Goal: Task Accomplishment & Management: Use online tool/utility

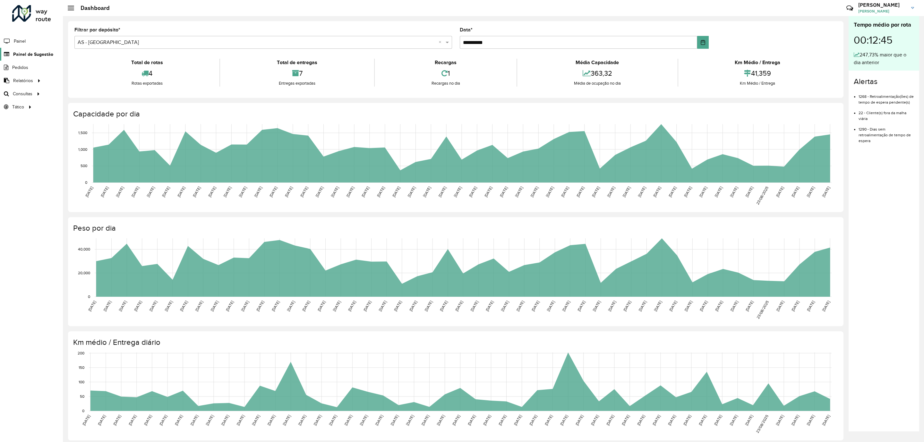
click at [24, 56] on span "Painel de Sugestão" at bounding box center [33, 54] width 40 height 7
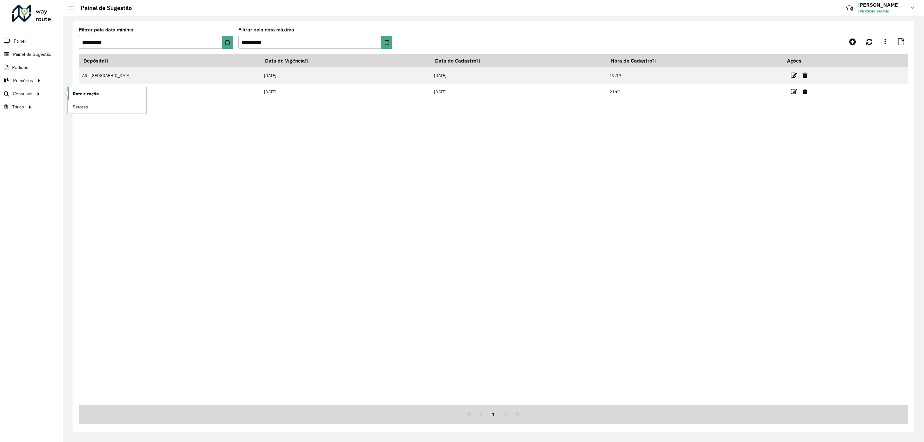
click at [84, 94] on span "Roteirização" at bounding box center [86, 93] width 26 height 7
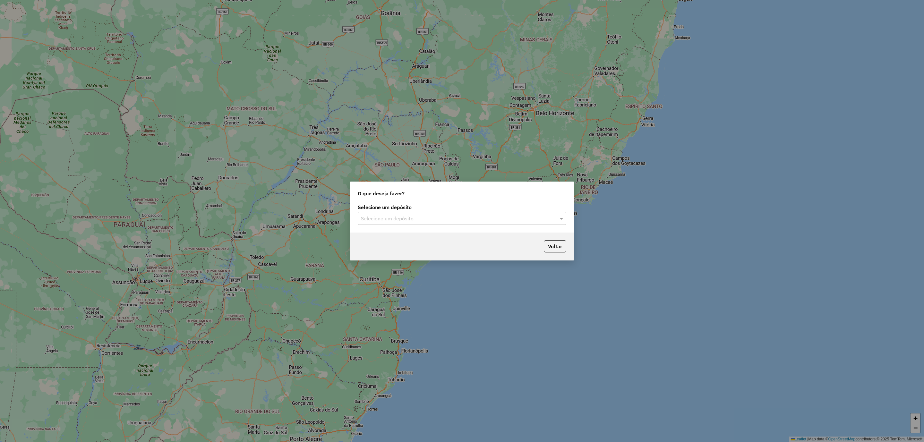
click at [441, 220] on input "text" at bounding box center [455, 219] width 189 height 8
click at [402, 244] on div "CDD [GEOGRAPHIC_DATA]" at bounding box center [461, 247] width 207 height 11
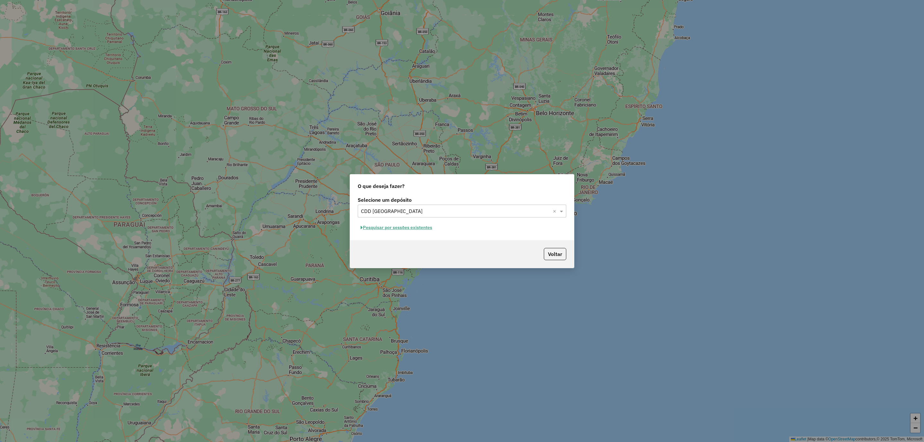
click at [378, 227] on button "Pesquisar por sessões existentes" at bounding box center [396, 228] width 77 height 10
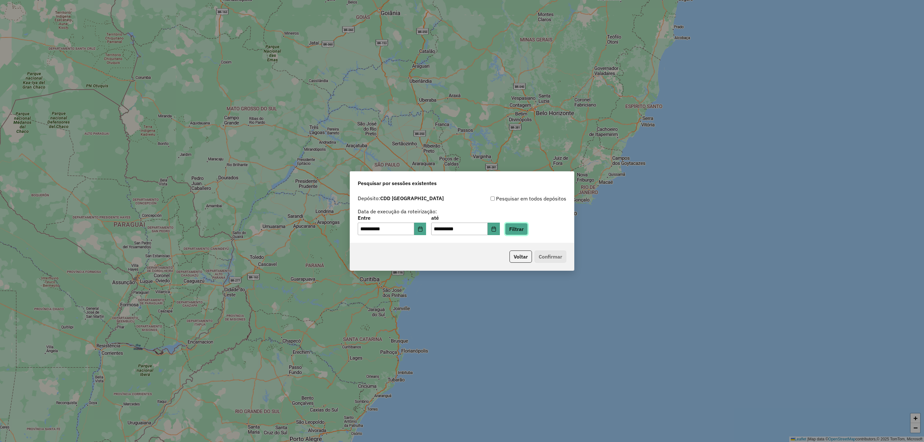
click at [528, 229] on button "Filtrar" at bounding box center [516, 229] width 23 height 12
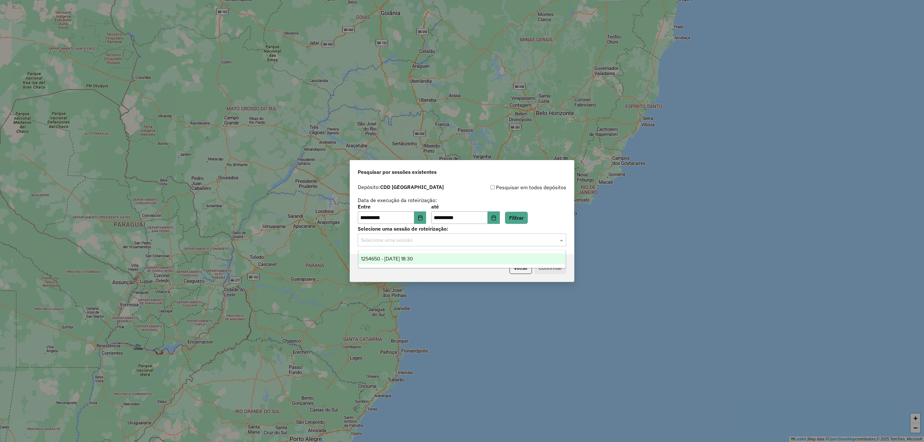
click at [430, 241] on input "text" at bounding box center [455, 240] width 189 height 8
click at [428, 258] on div "1254650 - 28/08/2025 18:30" at bounding box center [461, 258] width 207 height 11
click at [544, 270] on button "Confirmar" at bounding box center [550, 268] width 32 height 12
click at [496, 218] on icon "Choose Date" at bounding box center [493, 217] width 5 height 5
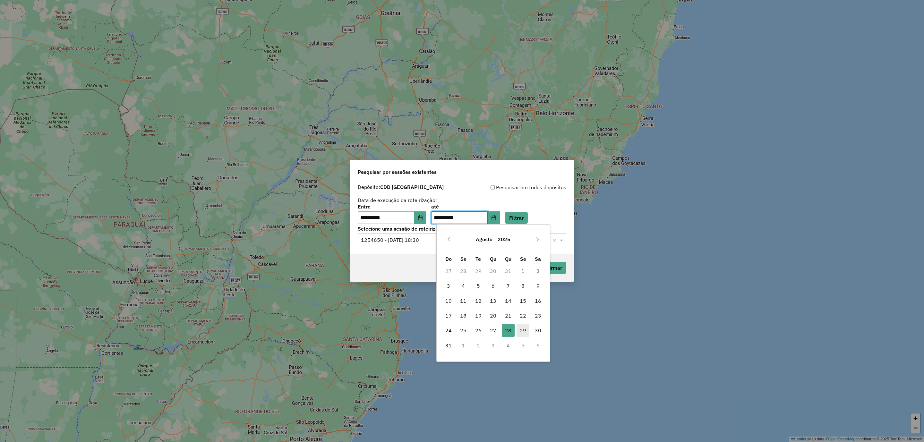
click at [520, 329] on span "29" at bounding box center [522, 330] width 13 height 13
type input "**********"
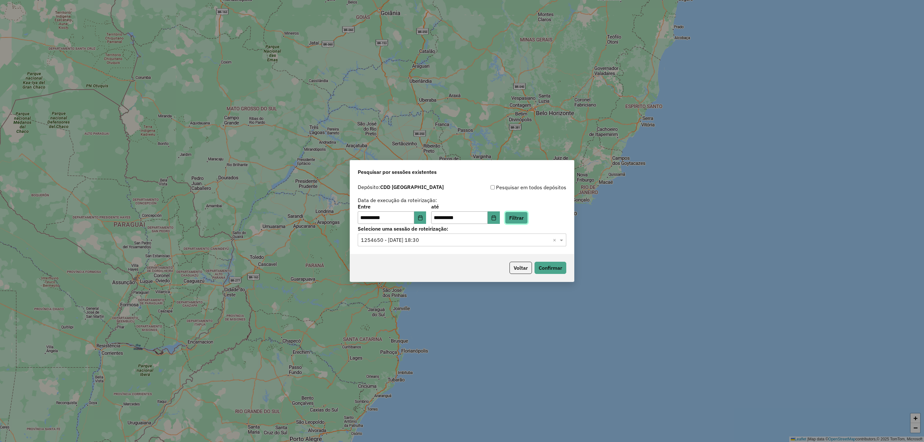
click at [528, 216] on button "Filtrar" at bounding box center [516, 218] width 23 height 12
click at [427, 238] on input "text" at bounding box center [455, 240] width 189 height 8
click at [440, 270] on div "1255388 - 29/08/2025 18:43" at bounding box center [461, 269] width 207 height 11
click at [545, 272] on button "Confirmar" at bounding box center [550, 268] width 32 height 12
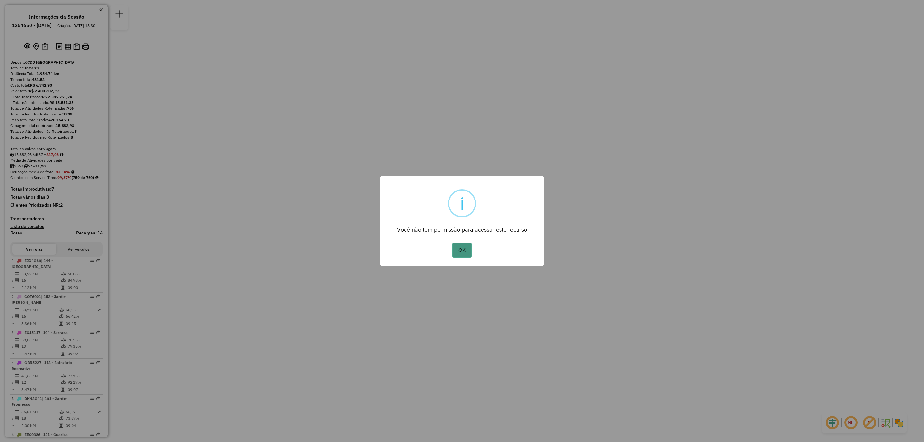
click at [460, 252] on button "OK" at bounding box center [461, 250] width 19 height 15
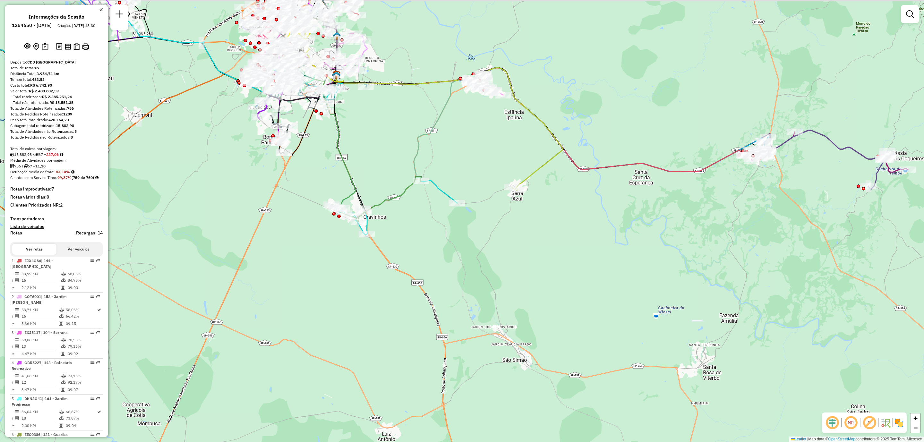
drag, startPoint x: 360, startPoint y: 156, endPoint x: 446, endPoint y: 180, distance: 89.2
click at [446, 180] on div "Janela de atendimento Grade de atendimento Capacidade Transportadoras Veículos …" at bounding box center [462, 221] width 924 height 442
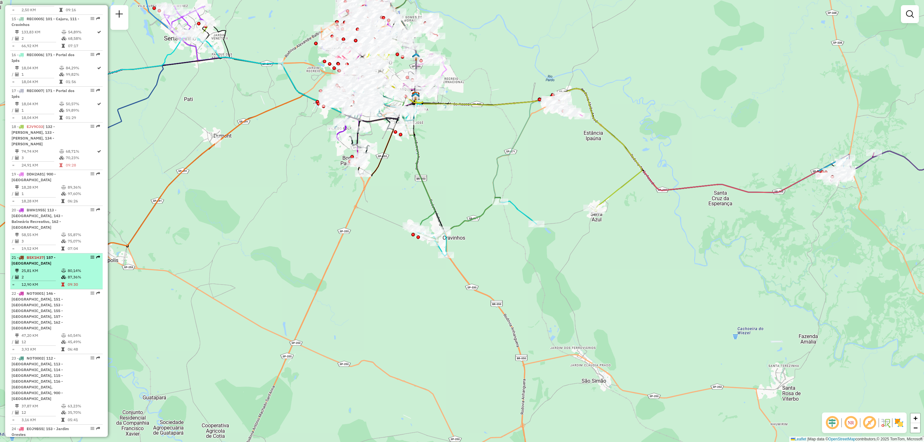
scroll to position [770, 0]
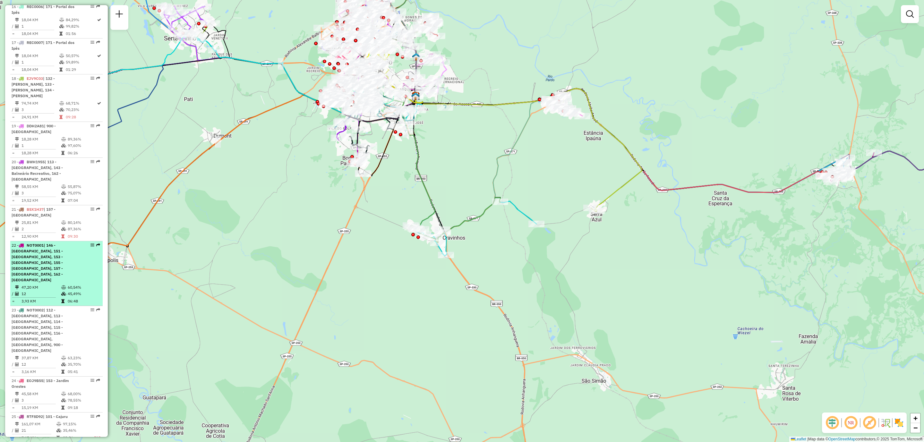
click at [40, 263] on span "| 146 - Campos Elisios, 151 - Jardim Arlindo Laguna, 153 - Jardim Orestes, 155 …" at bounding box center [37, 262] width 51 height 39
select select "**********"
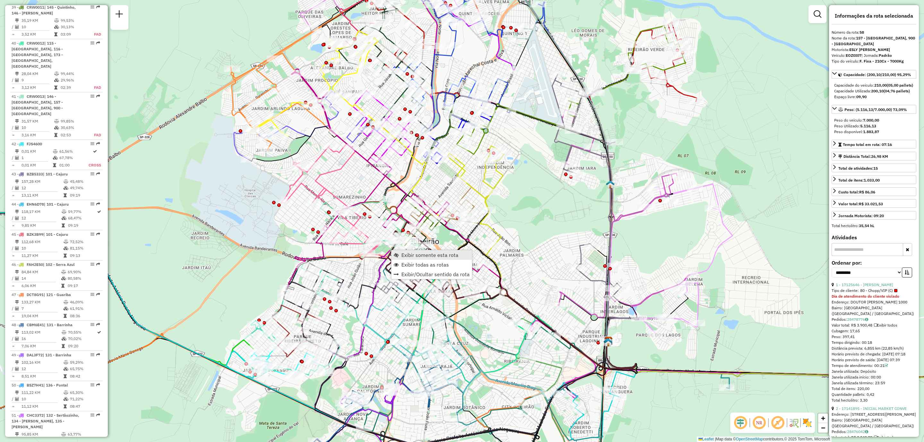
scroll to position [2310, 0]
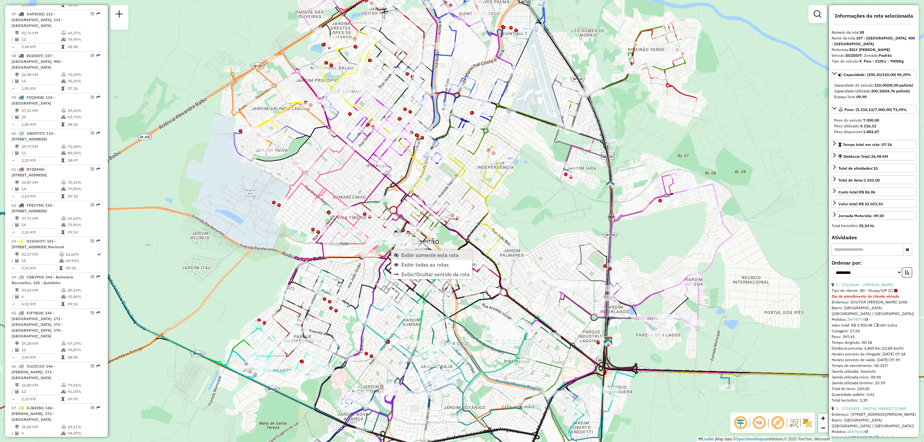
click at [418, 256] on span "Exibir somente esta rota" at bounding box center [429, 254] width 57 height 5
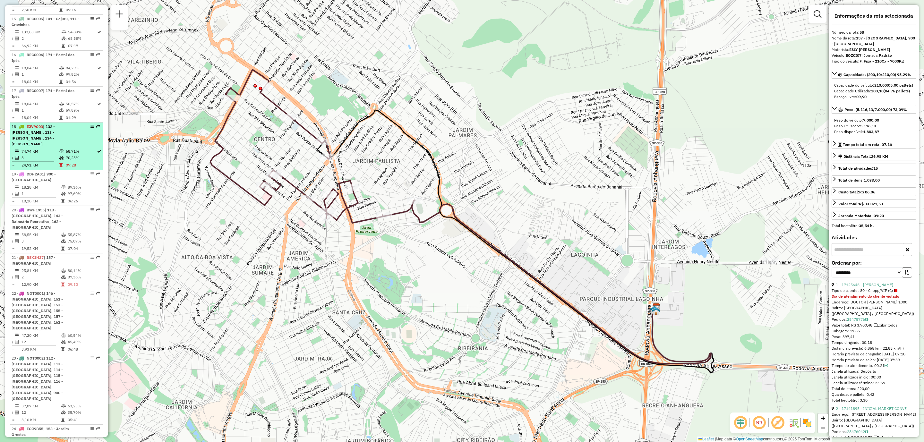
scroll to position [770, 0]
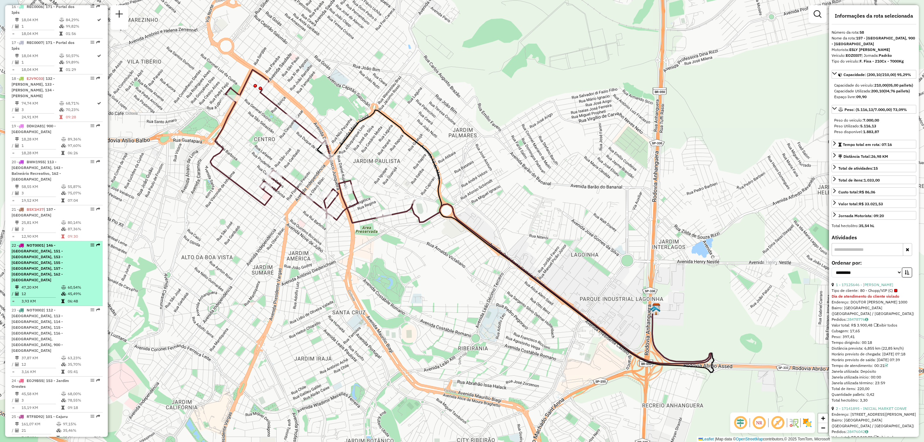
click at [44, 255] on div "22 - NOT0001 | 146 - Campos Elisios, 151 - Jardim Arlindo Laguna, 153 - Jardim …" at bounding box center [46, 262] width 68 height 40
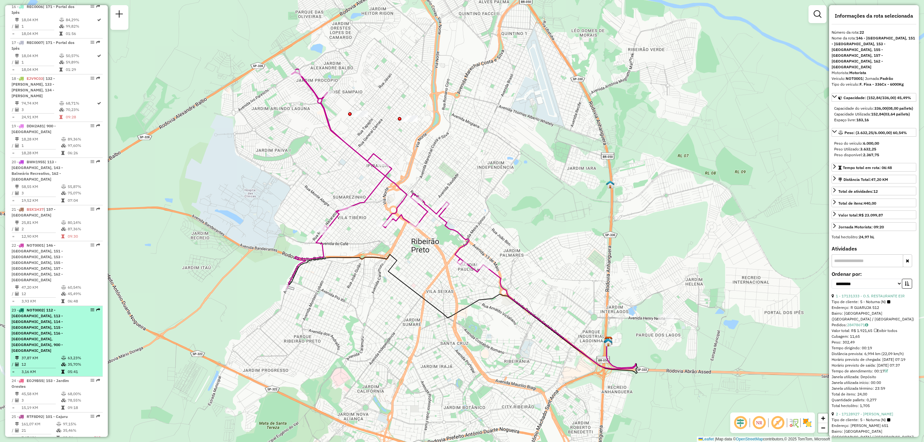
click at [39, 320] on span "| 112 - City Ribeirão, 113 - Santa Genebra, 114 - Jardim Califórnia, 115 - Jard…" at bounding box center [37, 330] width 51 height 45
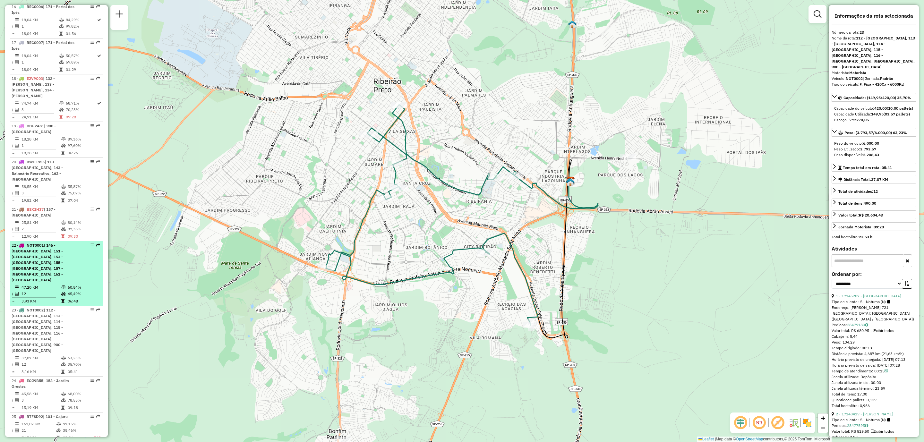
click at [48, 271] on span "| 146 - Campos Elisios, 151 - Jardim Arlindo Laguna, 153 - Jardim Orestes, 155 …" at bounding box center [37, 262] width 51 height 39
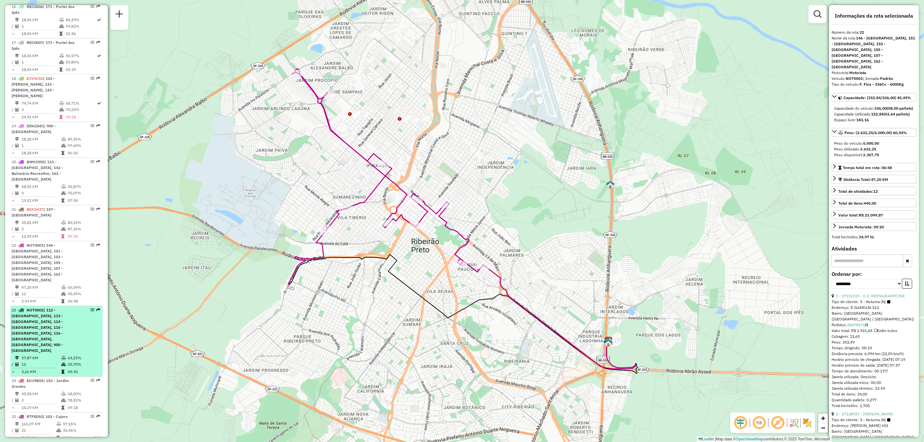
click at [38, 310] on span "| 112 - City Ribeirão, 113 - Santa Genebra, 114 - Jardim Califórnia, 115 - Jard…" at bounding box center [37, 330] width 51 height 45
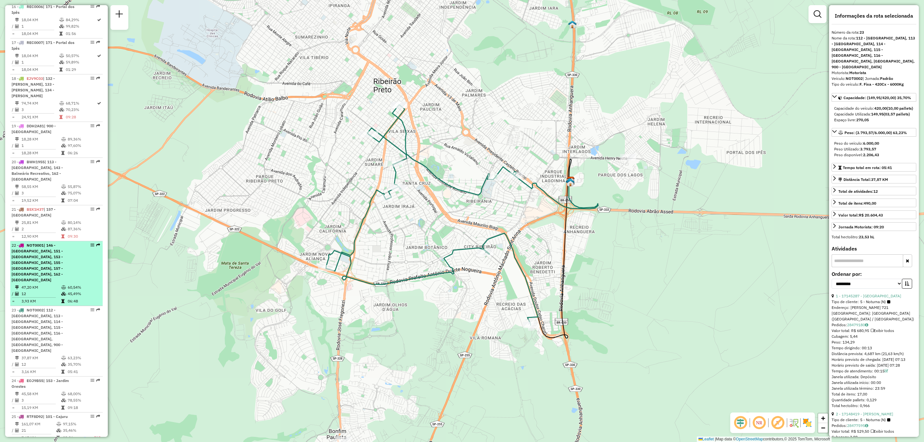
click at [46, 264] on span "| 146 - Campos Elisios, 151 - Jardim Arlindo Laguna, 153 - Jardim Orestes, 155 …" at bounding box center [37, 262] width 51 height 39
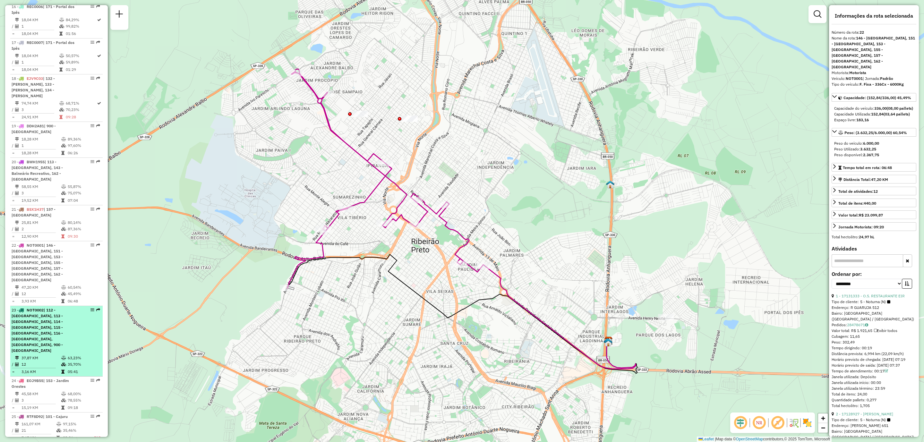
click at [46, 326] on div "23 - NOT0002 | 112 - City Ribeirão, 113 - Santa Genebra, 114 - Jardim Califórni…" at bounding box center [46, 330] width 68 height 46
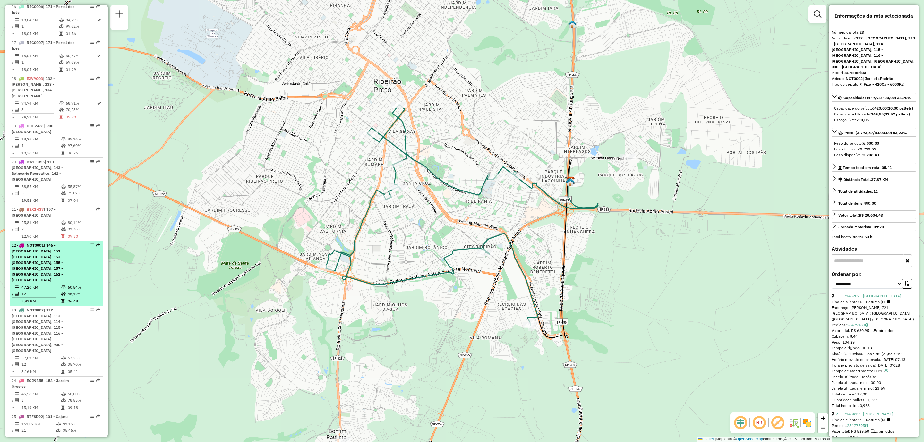
click at [48, 262] on span "| 146 - Campos Elisios, 151 - Jardim Arlindo Laguna, 153 - Jardim Orestes, 155 …" at bounding box center [37, 262] width 51 height 39
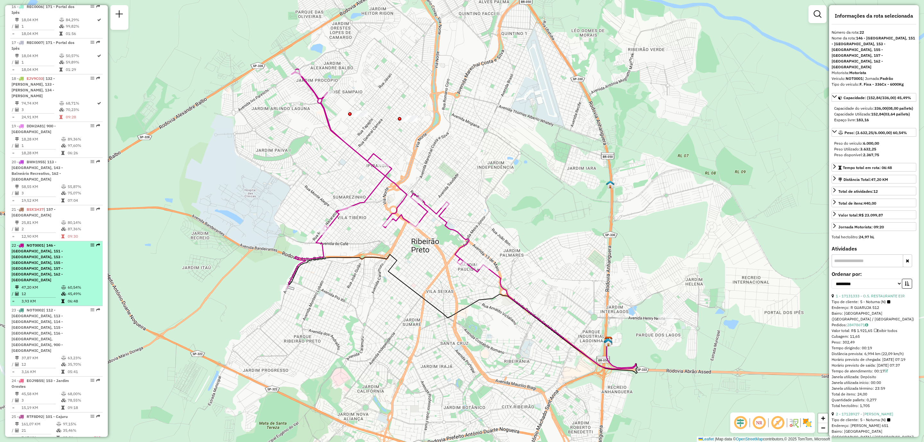
click at [43, 270] on span "| 146 - Campos Elisios, 151 - Jardim Arlindo Laguna, 153 - Jardim Orestes, 155 …" at bounding box center [37, 262] width 51 height 39
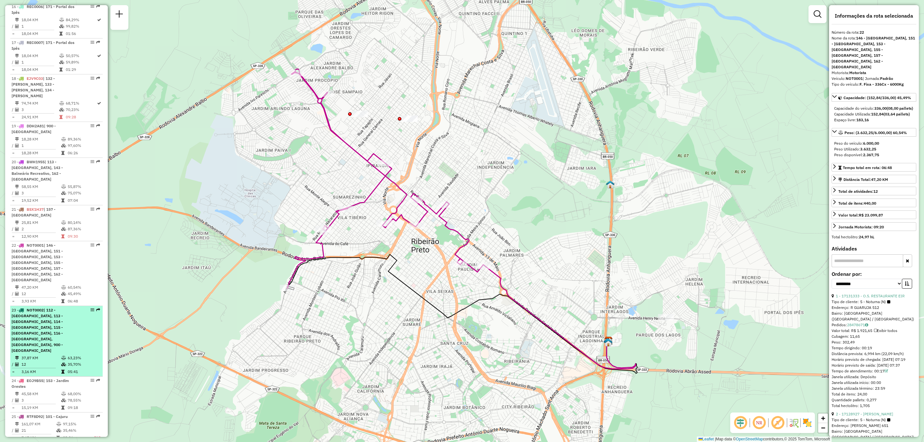
click at [50, 325] on span "| 112 - City Ribeirão, 113 - Santa Genebra, 114 - Jardim Califórnia, 115 - Jard…" at bounding box center [37, 330] width 51 height 45
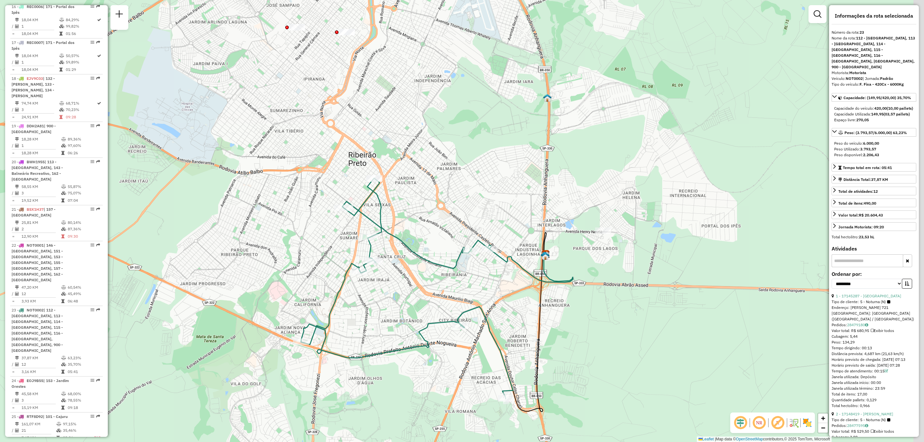
drag, startPoint x: 371, startPoint y: 75, endPoint x: 351, endPoint y: 166, distance: 92.9
click at [351, 166] on div "Janela de atendimento Grade de atendimento Capacidade Transportadoras Veículos …" at bounding box center [462, 221] width 924 height 442
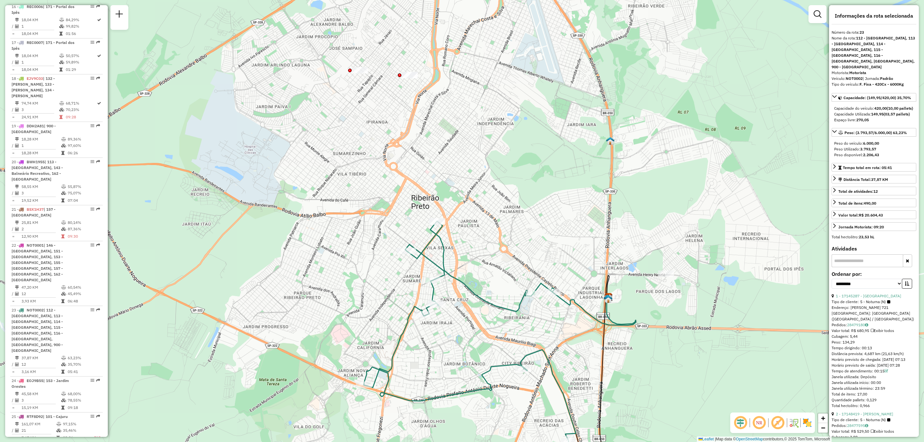
drag, startPoint x: 360, startPoint y: 93, endPoint x: 411, endPoint y: 113, distance: 54.8
click at [412, 114] on div "Janela de atendimento Grade de atendimento Capacidade Transportadoras Veículos …" at bounding box center [462, 221] width 924 height 442
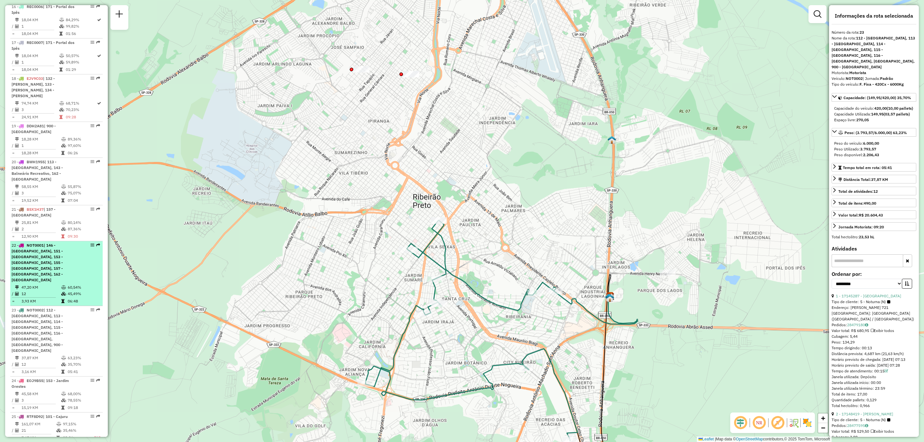
click at [43, 260] on span "| 146 - Campos Elisios, 151 - Jardim Arlindo Laguna, 153 - Jardim Orestes, 155 …" at bounding box center [37, 262] width 51 height 39
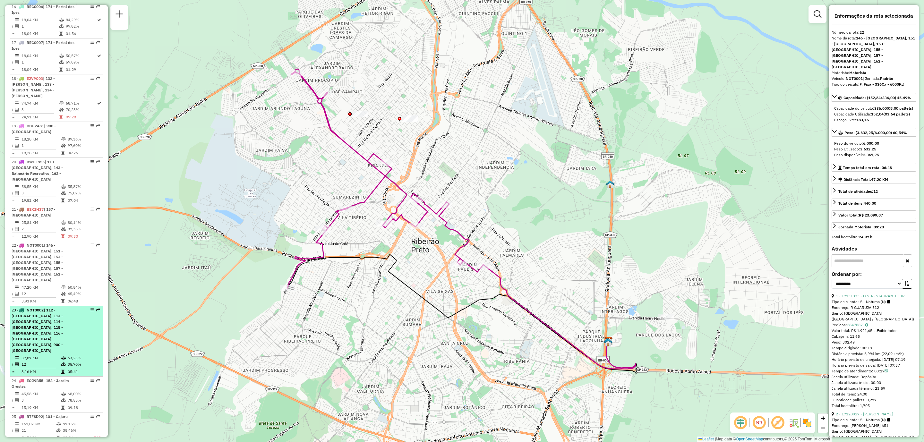
click at [50, 327] on div "23 - NOT0002 | 112 - City Ribeirão, 113 - Santa Genebra, 114 - Jardim Califórni…" at bounding box center [46, 330] width 68 height 46
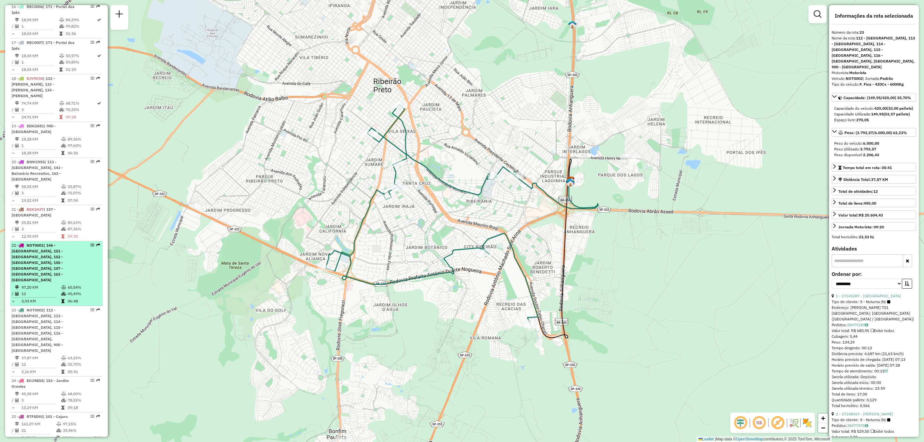
click at [43, 270] on span "| 146 - Campos Elisios, 151 - Jardim Arlindo Laguna, 153 - Jardim Orestes, 155 …" at bounding box center [37, 262] width 51 height 39
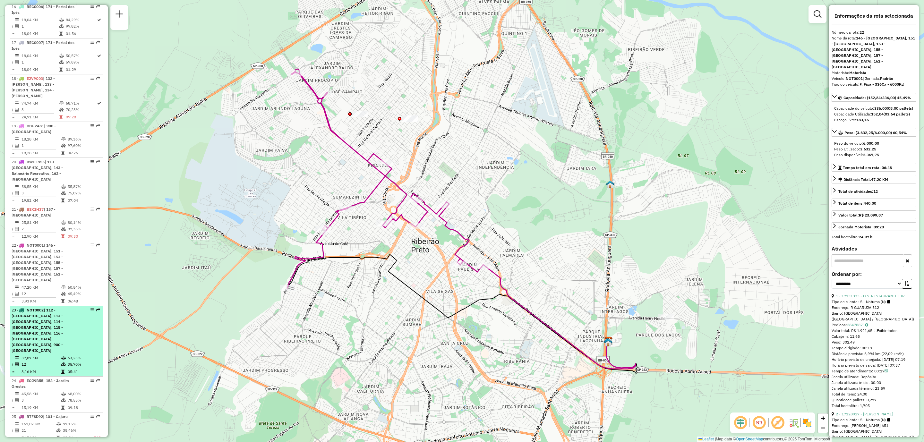
click at [42, 327] on div "23 - NOT0002 | 112 - City Ribeirão, 113 - Santa Genebra, 114 - Jardim Califórni…" at bounding box center [46, 330] width 68 height 46
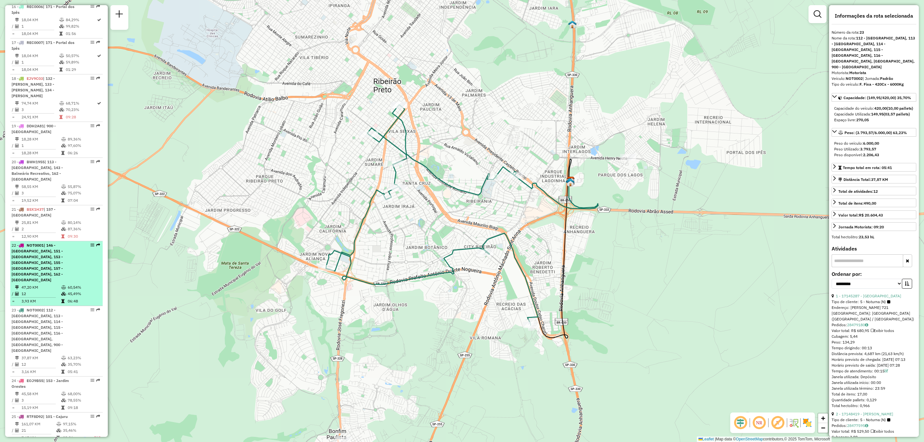
click at [46, 265] on span "| 146 - Campos Elisios, 151 - Jardim Arlindo Laguna, 153 - Jardim Orestes, 155 …" at bounding box center [37, 262] width 51 height 39
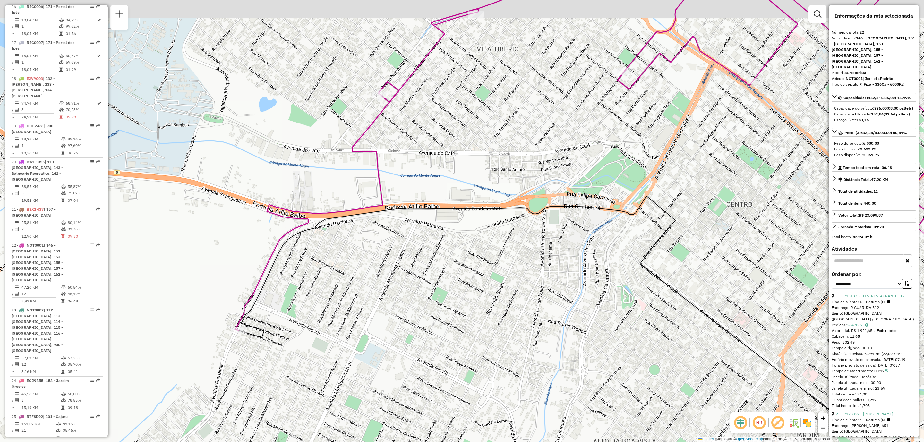
drag, startPoint x: 414, startPoint y: 246, endPoint x: 346, endPoint y: 311, distance: 94.1
click at [346, 311] on div "Janela de atendimento Grade de atendimento Capacidade Transportadoras Veículos …" at bounding box center [462, 221] width 924 height 442
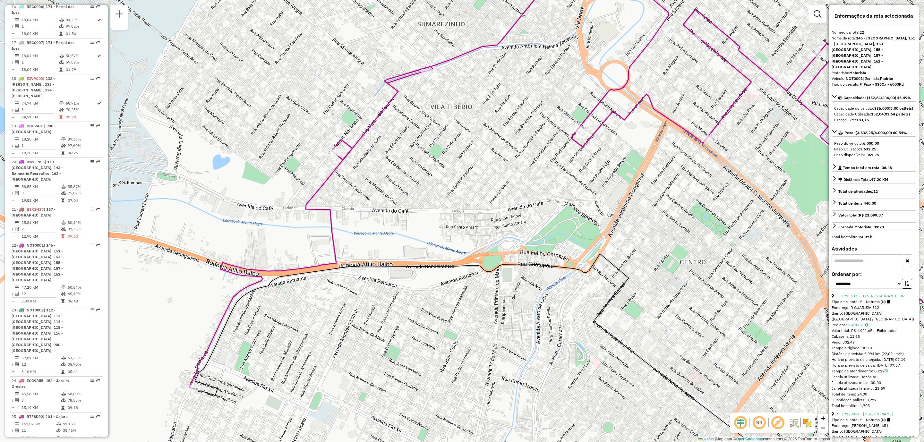
drag, startPoint x: 409, startPoint y: 126, endPoint x: 366, endPoint y: 190, distance: 77.5
click at [367, 190] on div "Janela de atendimento Grade de atendimento Capacidade Transportadoras Veículos …" at bounding box center [462, 221] width 924 height 442
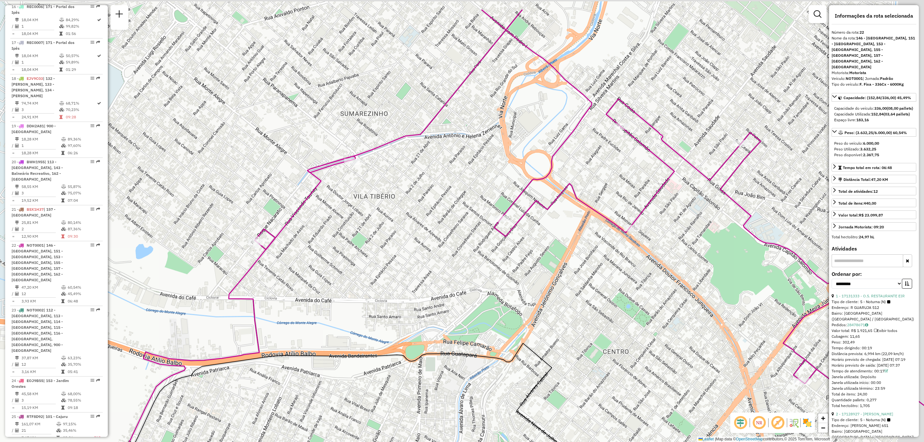
drag, startPoint x: 443, startPoint y: 145, endPoint x: 340, endPoint y: 222, distance: 128.9
click at [340, 222] on div "Janela de atendimento Grade de atendimento Capacidade Transportadoras Veículos …" at bounding box center [462, 221] width 924 height 442
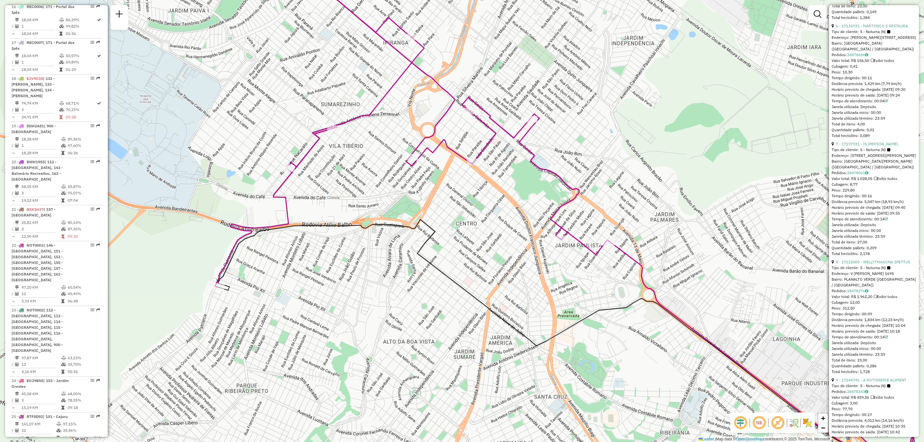
scroll to position [1154, 0]
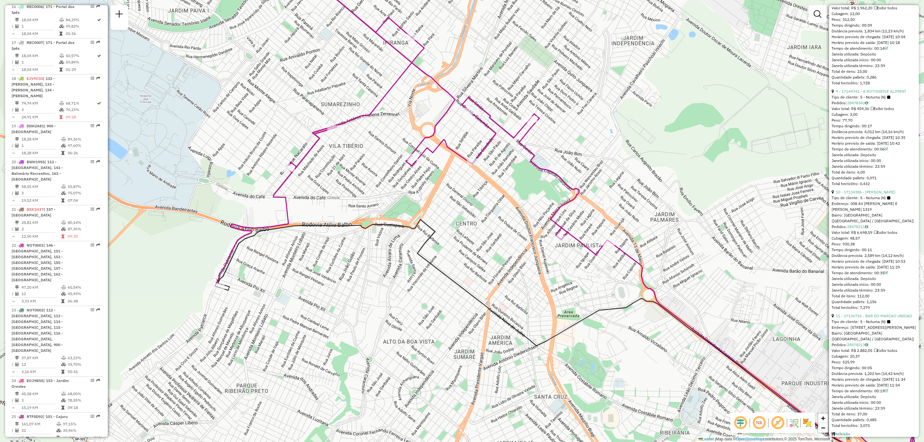
click at [856, 201] on div "Tipo de cliente: 5 - Noturna (N)" at bounding box center [873, 198] width 85 height 6
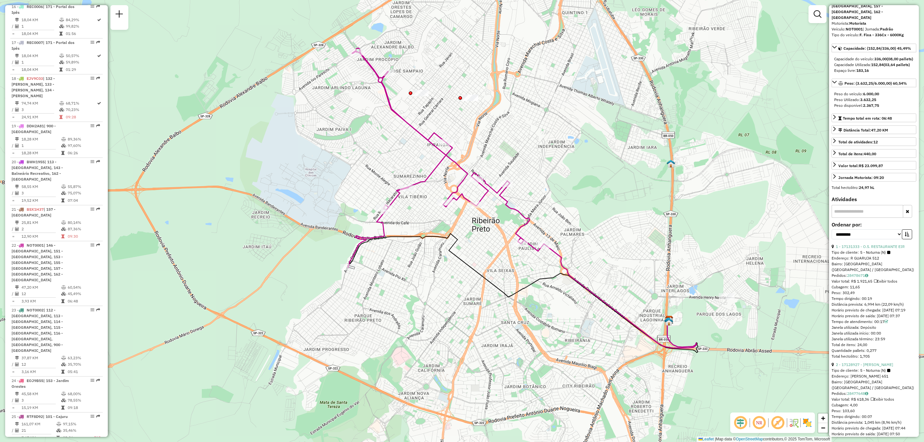
scroll to position [0, 0]
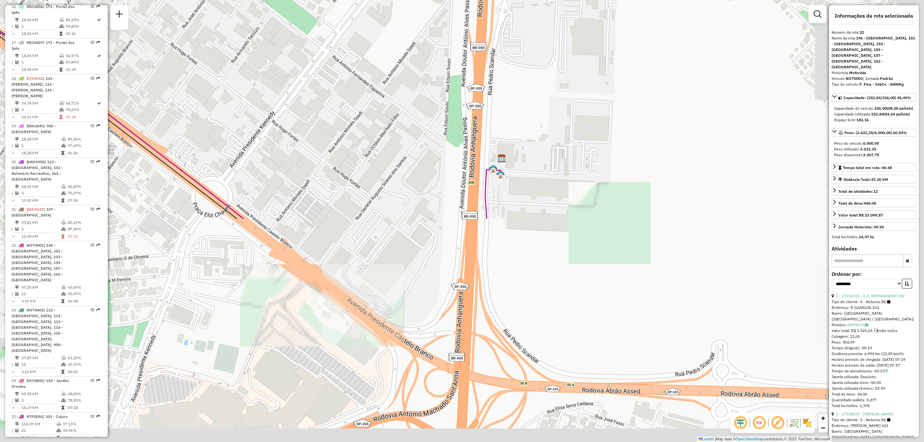
drag, startPoint x: 705, startPoint y: 381, endPoint x: 235, endPoint y: 51, distance: 574.4
click at [235, 51] on div "Janela de atendimento Grade de atendimento Capacidade Transportadoras Veículos …" at bounding box center [462, 221] width 924 height 442
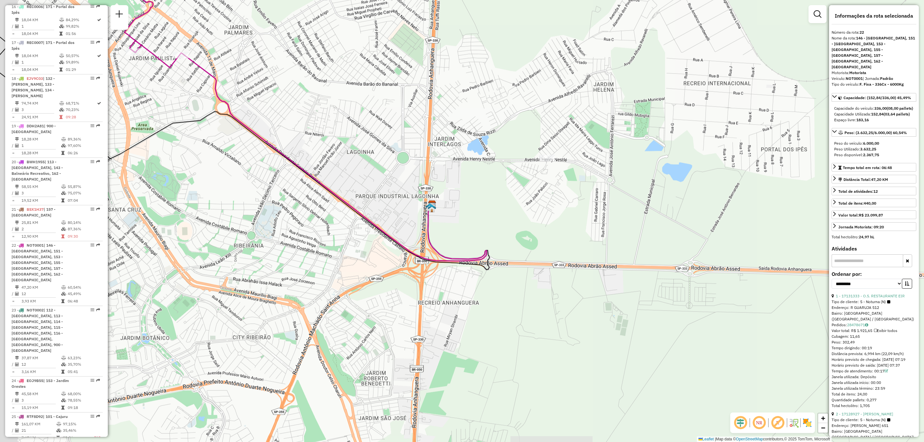
drag, startPoint x: 302, startPoint y: 184, endPoint x: 467, endPoint y: 234, distance: 172.4
click at [467, 234] on icon at bounding box center [333, 157] width 307 height 208
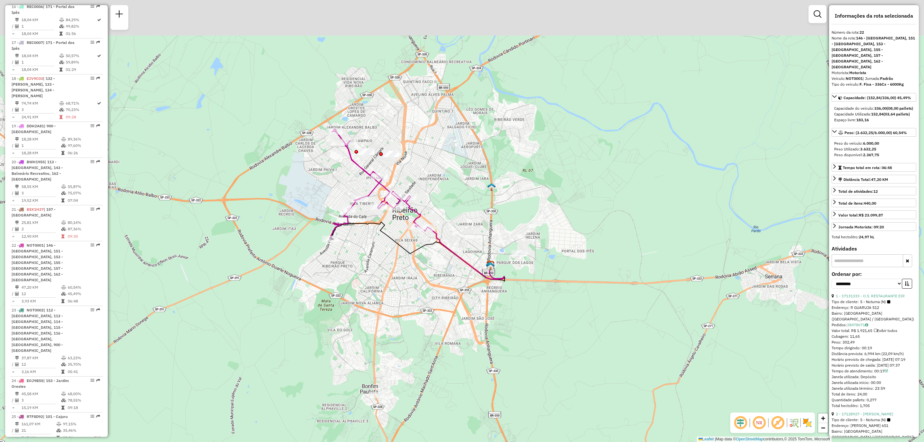
drag, startPoint x: 303, startPoint y: 205, endPoint x: 353, endPoint y: 247, distance: 65.1
click at [351, 299] on div "Janela de atendimento Grade de atendimento Capacidade Transportadoras Veículos …" at bounding box center [462, 221] width 924 height 442
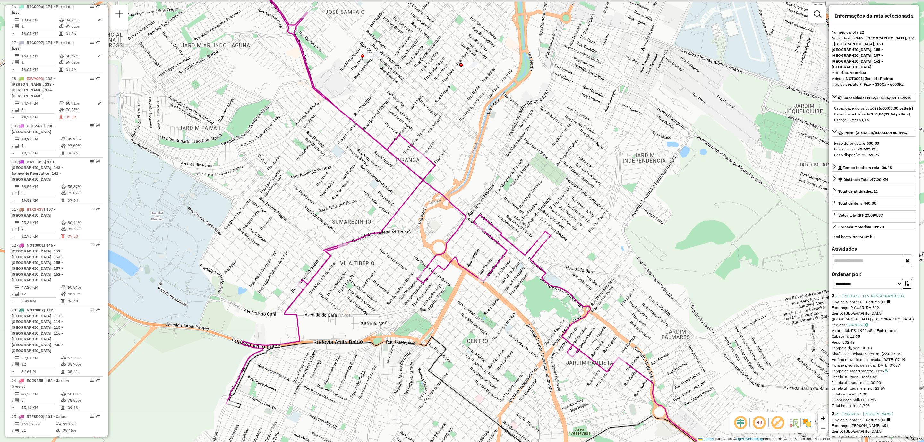
drag, startPoint x: 385, startPoint y: 98, endPoint x: 389, endPoint y: 120, distance: 22.5
click at [389, 120] on div "Janela de atendimento Grade de atendimento Capacidade Transportadoras Veículos …" at bounding box center [462, 221] width 924 height 442
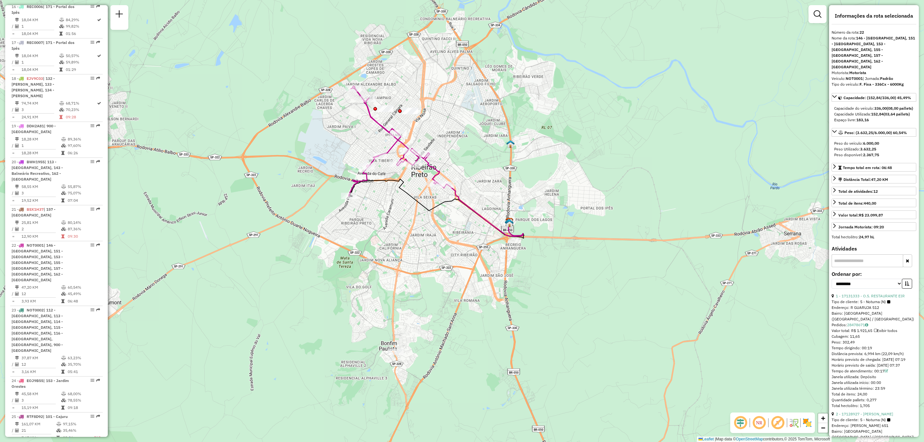
scroll to position [96, 0]
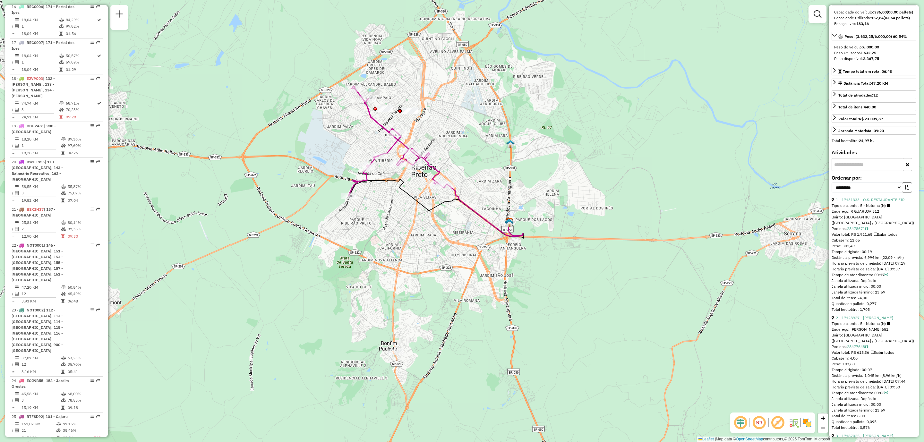
drag, startPoint x: 872, startPoint y: 357, endPoint x: 869, endPoint y: 293, distance: 63.9
click at [883, 390] on div "Horário previsto de saída: 28/08/2025 07:50" at bounding box center [873, 387] width 85 height 6
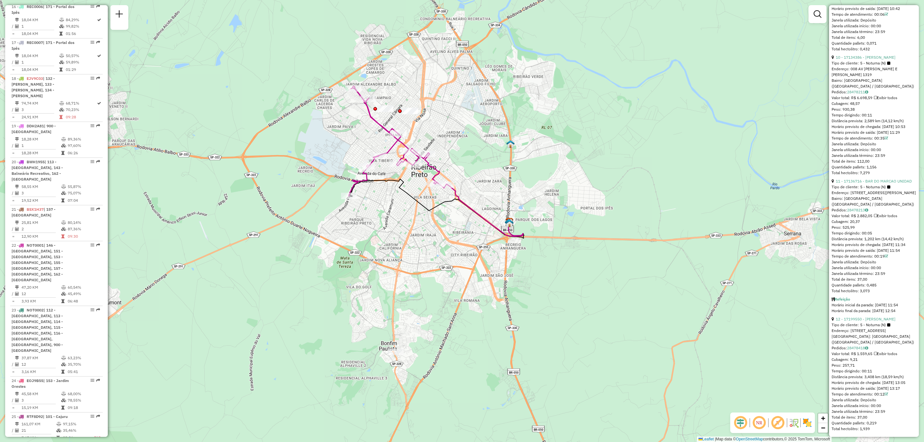
scroll to position [1348, 0]
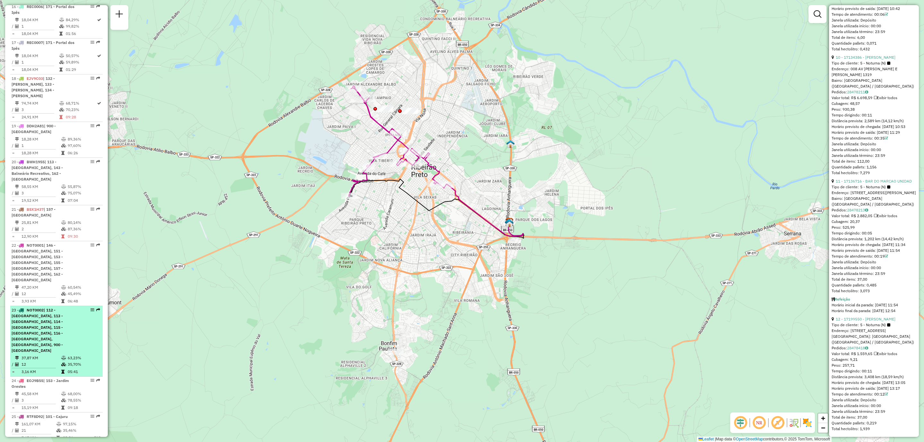
click at [61, 326] on div "23 - NOT0002 | 112 - City Ribeirão, 113 - Santa Genebra, 114 - Jardim Califórni…" at bounding box center [46, 330] width 68 height 46
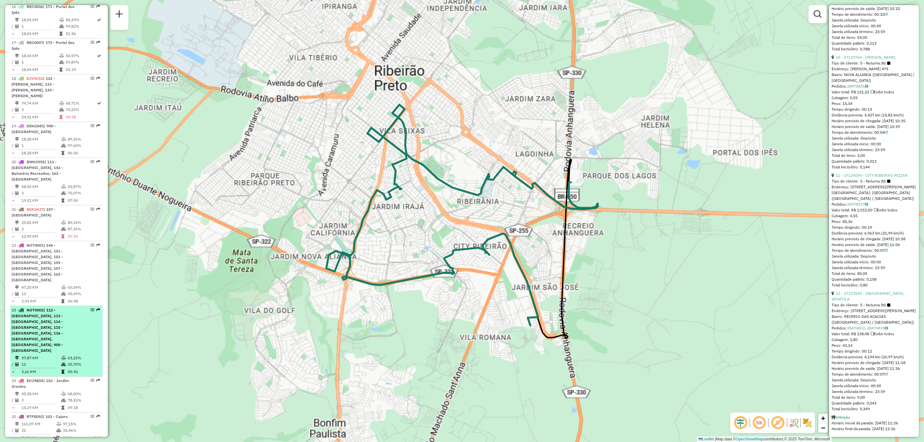
scroll to position [1302, 0]
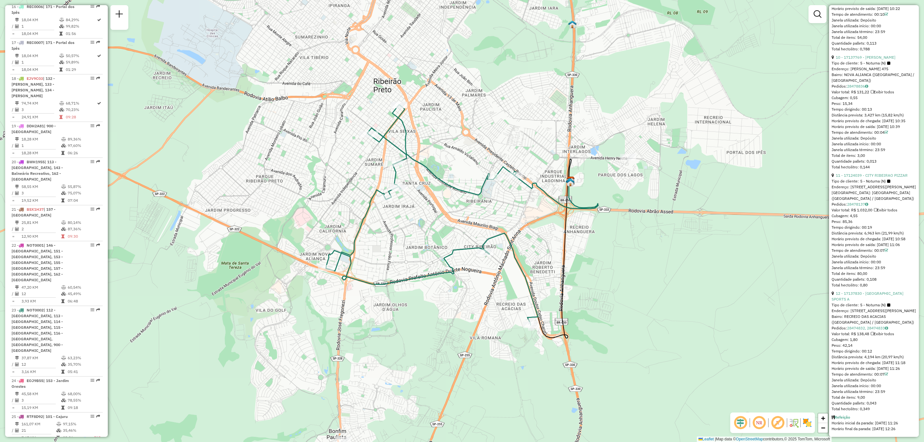
click at [873, 368] on div "Horário previsto de saída: 28/08/2025 11:26" at bounding box center [873, 369] width 85 height 6
click at [342, 215] on div "Janela de atendimento Grade de atendimento Capacidade Transportadoras Veículos …" at bounding box center [462, 221] width 924 height 442
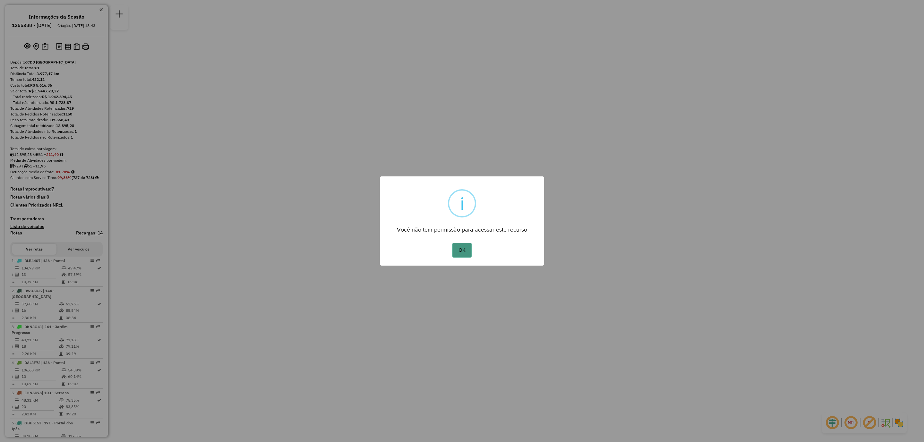
click at [467, 251] on button "OK" at bounding box center [461, 250] width 19 height 15
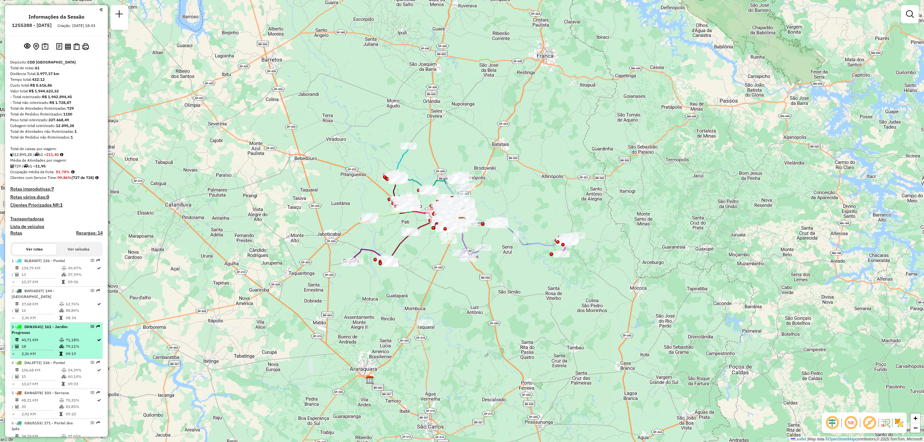
scroll to position [48, 0]
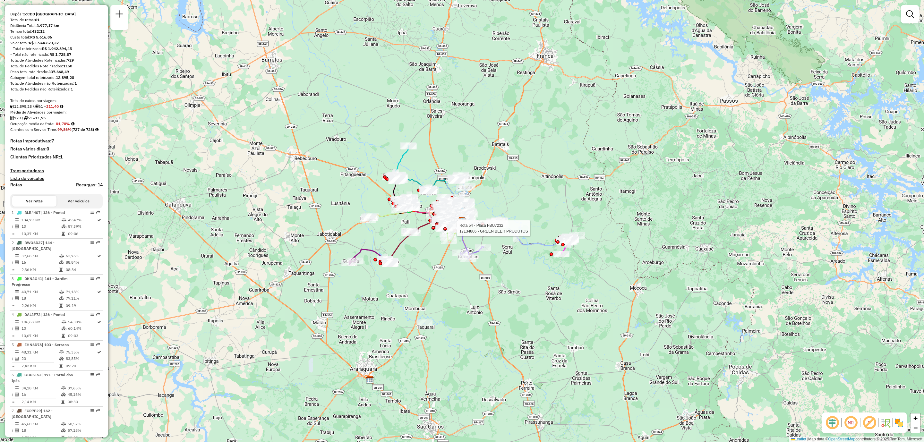
select select "**********"
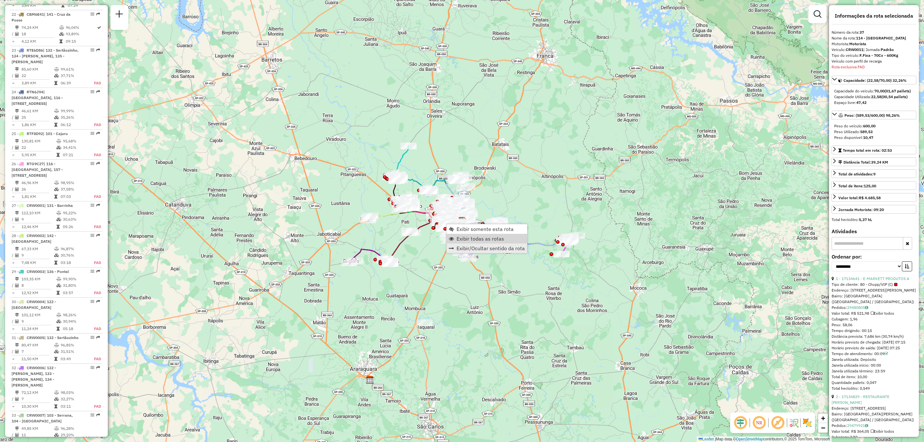
scroll to position [1617, 0]
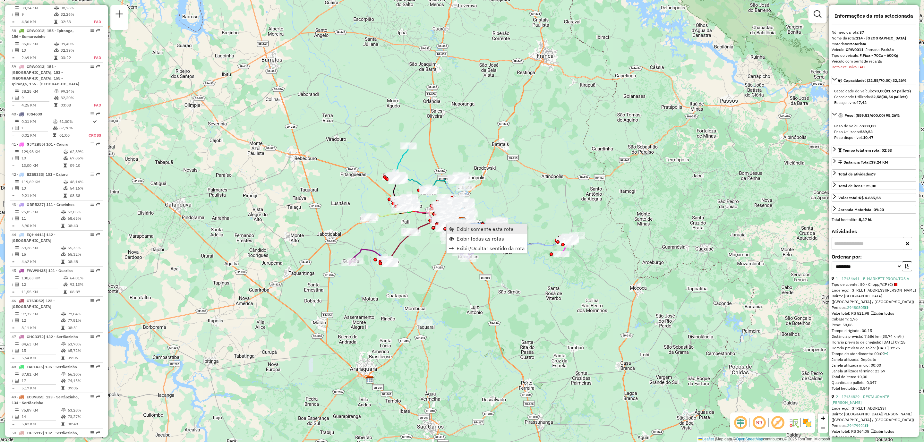
click at [482, 229] on span "Exibir somente esta rota" at bounding box center [484, 228] width 57 height 5
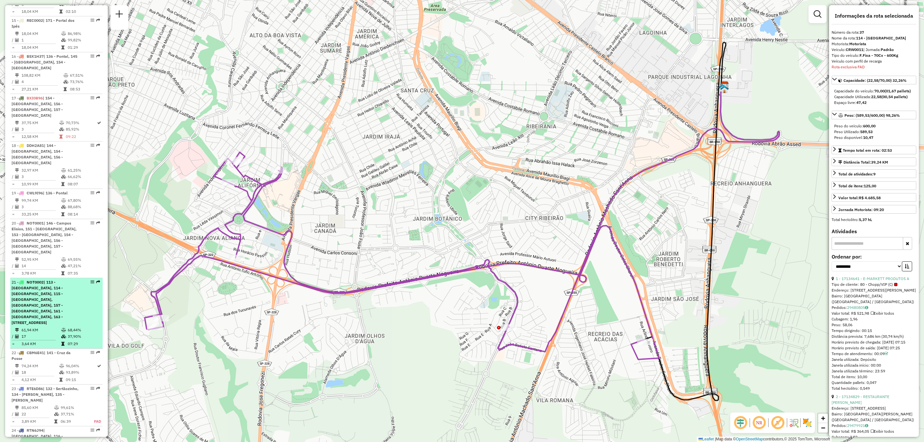
scroll to position [751, 0]
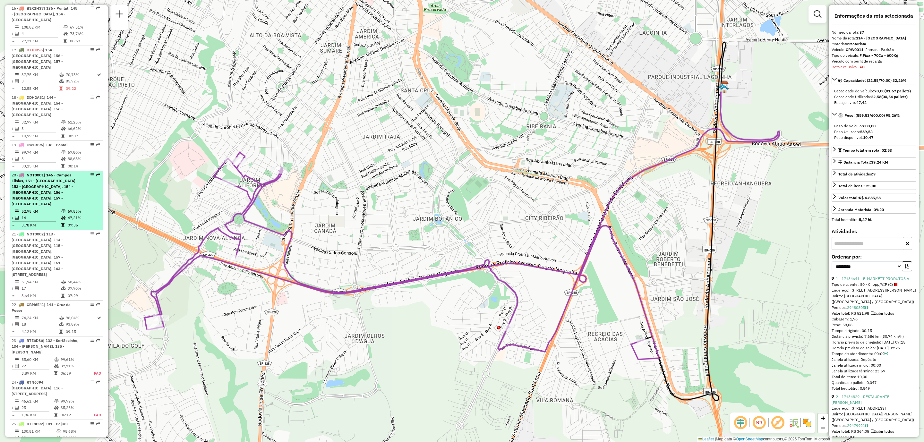
click at [49, 205] on span "| 146 - Campos Elisios, 151 - Jardim Arlindo Laguna, 153 - Jardim Orestes, 154 …" at bounding box center [44, 190] width 65 height 34
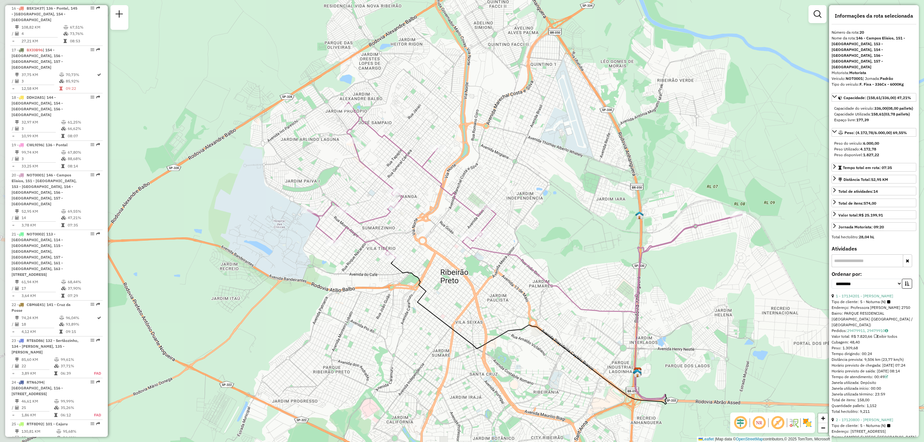
drag, startPoint x: 346, startPoint y: 203, endPoint x: 412, endPoint y: 235, distance: 72.9
click at [412, 235] on div "Janela de atendimento Grade de atendimento Capacidade Transportadoras Veículos …" at bounding box center [462, 221] width 924 height 442
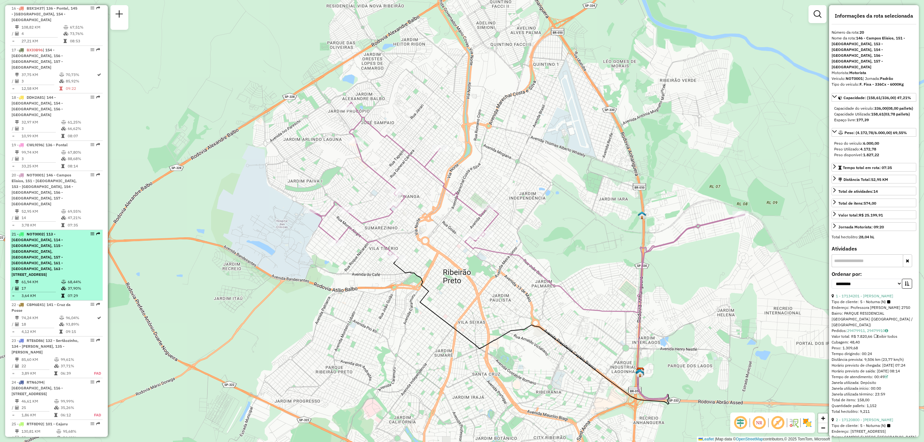
click at [39, 251] on span "| 113 - Santa Genebra, 114 - Jardim Califórnia, 115 - Jardim Botânico, 116 - Al…" at bounding box center [37, 254] width 51 height 45
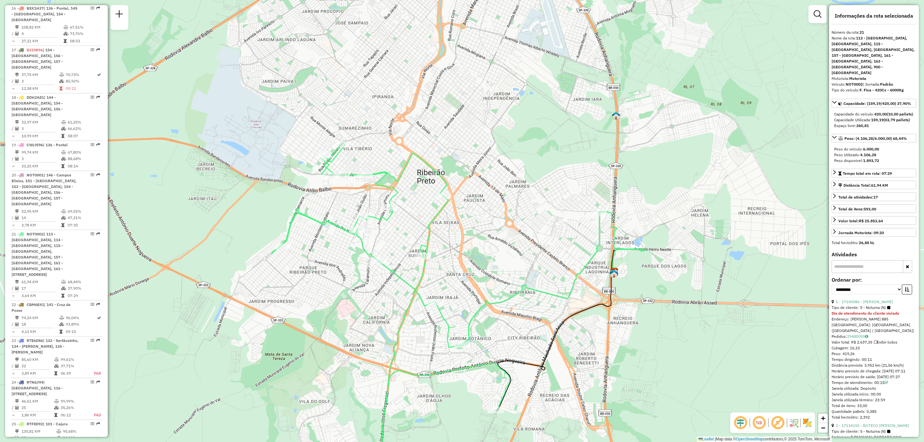
drag, startPoint x: 504, startPoint y: 144, endPoint x: 501, endPoint y: 244, distance: 99.5
click at [501, 244] on div "Janela de atendimento Grade de atendimento Capacidade Transportadoras Veículos …" at bounding box center [462, 221] width 924 height 442
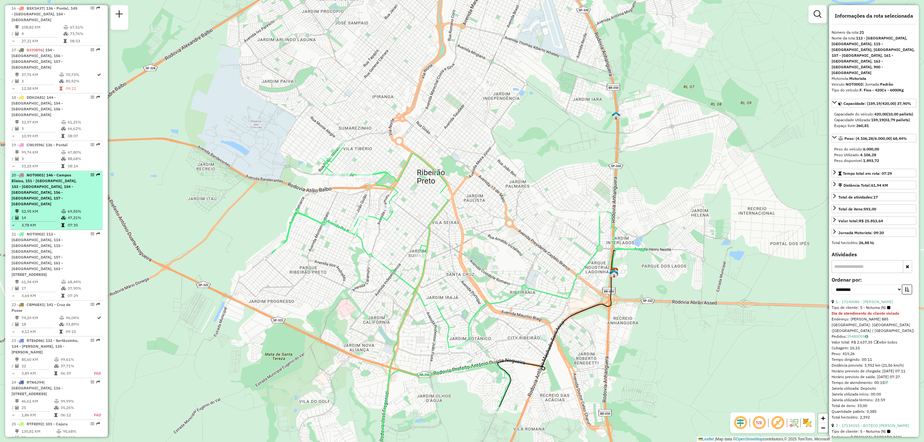
click at [47, 191] on span "| 146 - Campos Elisios, 151 - Jardim Arlindo Laguna, 153 - Jardim Orestes, 154 …" at bounding box center [44, 190] width 65 height 34
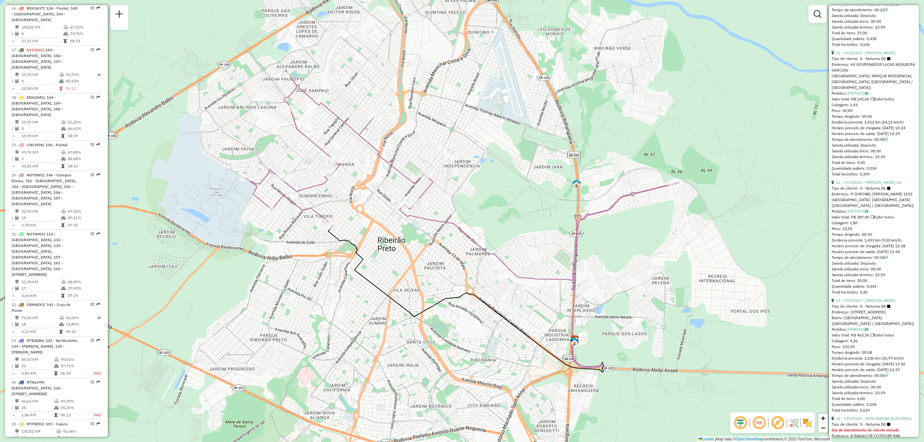
scroll to position [1584, 0]
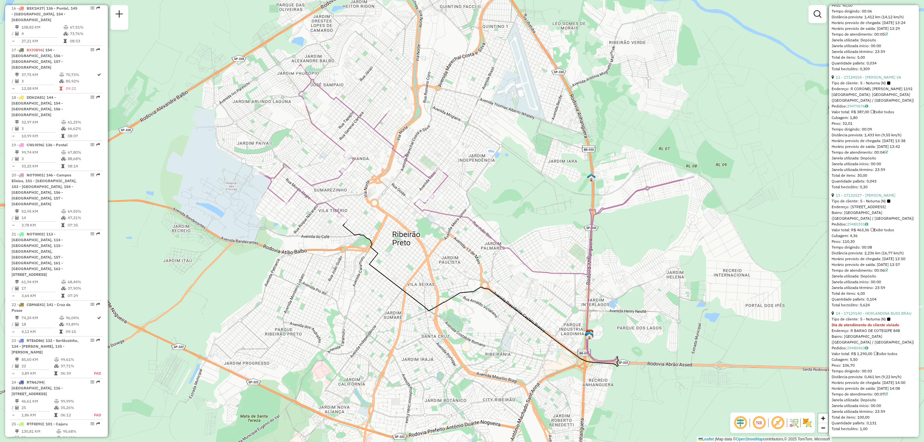
click at [445, 267] on div "Janela de atendimento Grade de atendimento Capacidade Transportadoras Veículos …" at bounding box center [462, 221] width 924 height 442
